Goal: Information Seeking & Learning: Learn about a topic

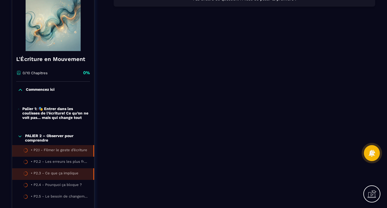
scroll to position [109, 0]
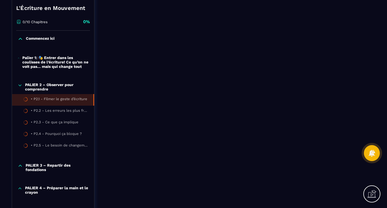
click at [20, 86] on icon at bounding box center [20, 84] width 3 height 1
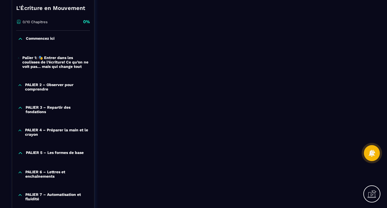
click at [19, 58] on icon at bounding box center [19, 58] width 2 height 6
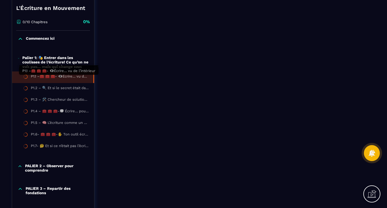
click at [53, 79] on div "P1.1 –🧰 🧰 🧰- 👁️‍🗨️Écrire… vu de l’intérieur" at bounding box center [59, 77] width 57 height 6
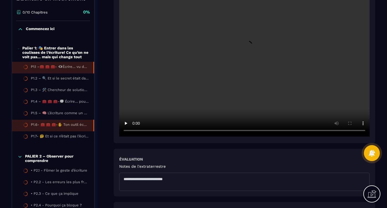
scroll to position [121, 0]
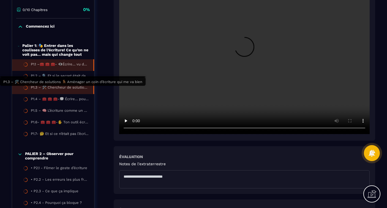
click at [49, 90] on div "P1.3 – 🛠️ Chercheur de solutions 🪑 Aménager un coin d’écriture qui me va bien" at bounding box center [59, 88] width 57 height 6
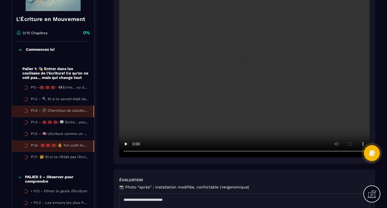
scroll to position [128, 0]
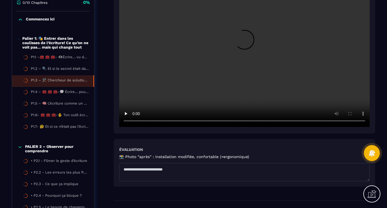
click at [20, 39] on div "Palier 1: 🎭 Entrer dans les coulisses de l’écriture! Ce qu’on ne voit pas… mais…" at bounding box center [53, 42] width 82 height 13
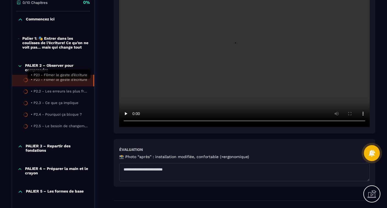
click at [52, 82] on div "• P2.1 - Filmer le geste d’écriture" at bounding box center [59, 80] width 56 height 6
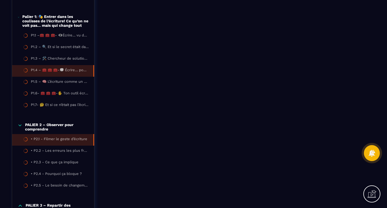
scroll to position [149, 0]
click at [78, 197] on div "PALIER 2 – Observer pour comprendre • P2.1 - Filmer le geste d’écriture • P2.2 …" at bounding box center [53, 208] width 82 height 23
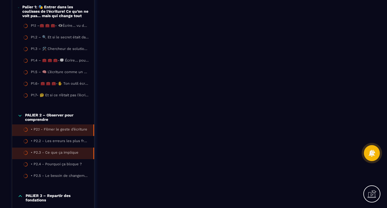
scroll to position [243, 0]
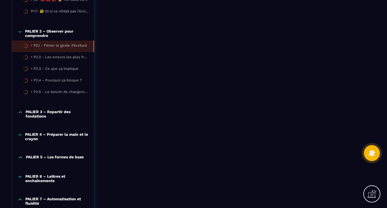
click at [39, 117] on p "PALIER 3 – Repartir des fondations" at bounding box center [57, 113] width 63 height 9
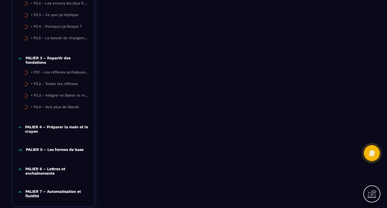
scroll to position [316, 0]
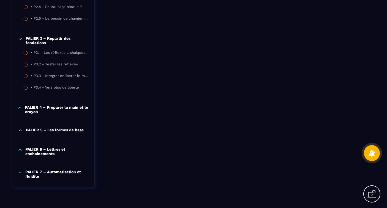
click at [53, 108] on p "PALIER 4 – Préparer la main et le crayon" at bounding box center [57, 109] width 64 height 9
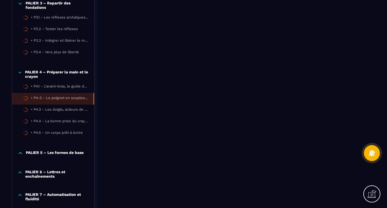
scroll to position [389, 0]
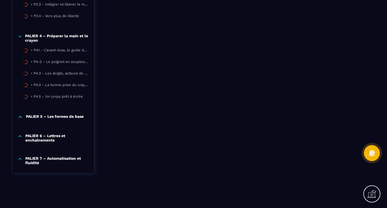
click at [58, 116] on p "PALIER 5 – Les formes de base" at bounding box center [55, 117] width 58 height 6
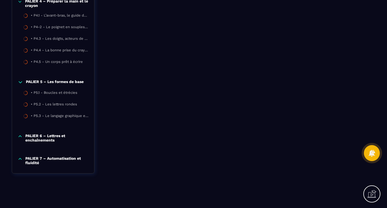
scroll to position [424, 0]
click at [53, 136] on p "PALIER 6 – Lettres et enchaînements" at bounding box center [56, 137] width 63 height 9
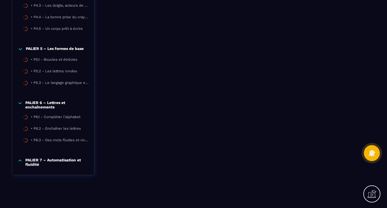
scroll to position [459, 0]
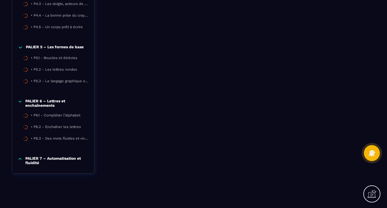
click at [54, 159] on p "PALIER 7 – Automatisation et fluidité" at bounding box center [56, 160] width 63 height 9
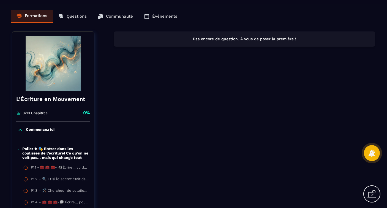
scroll to position [0, 0]
